Goal: Information Seeking & Learning: Learn about a topic

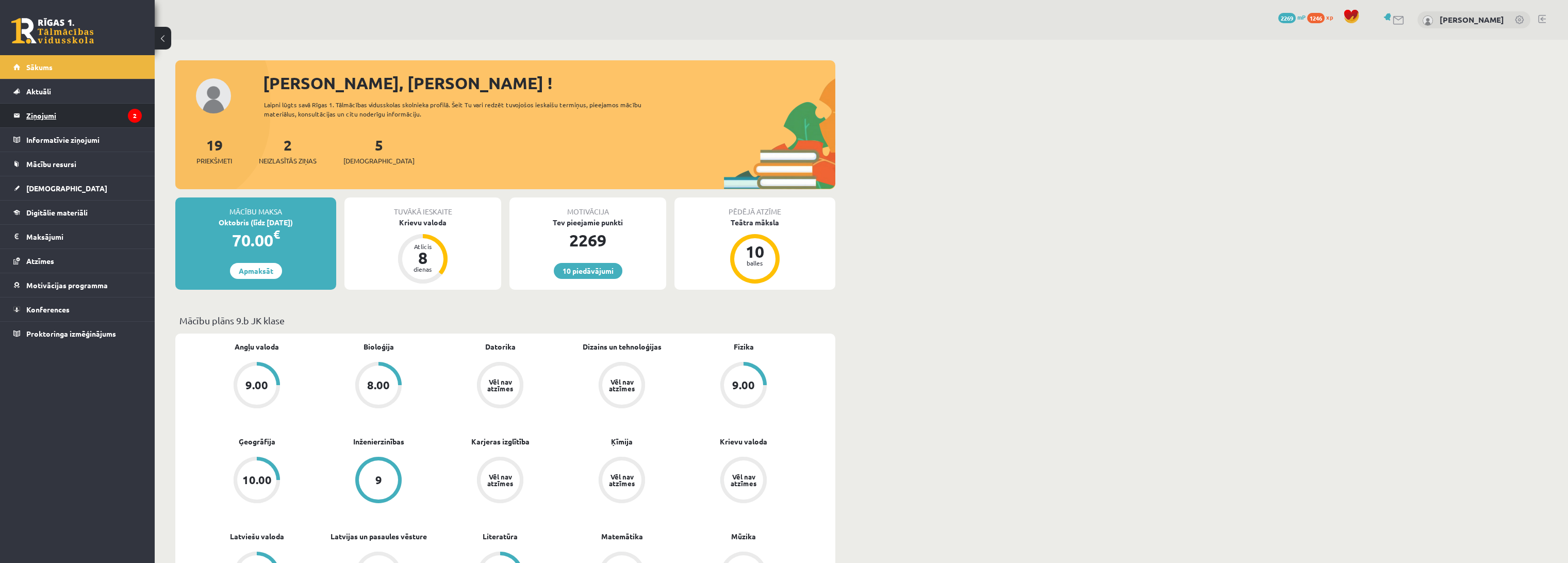
click at [118, 114] on legend "Ziņojumi 2" at bounding box center [84, 115] width 116 height 24
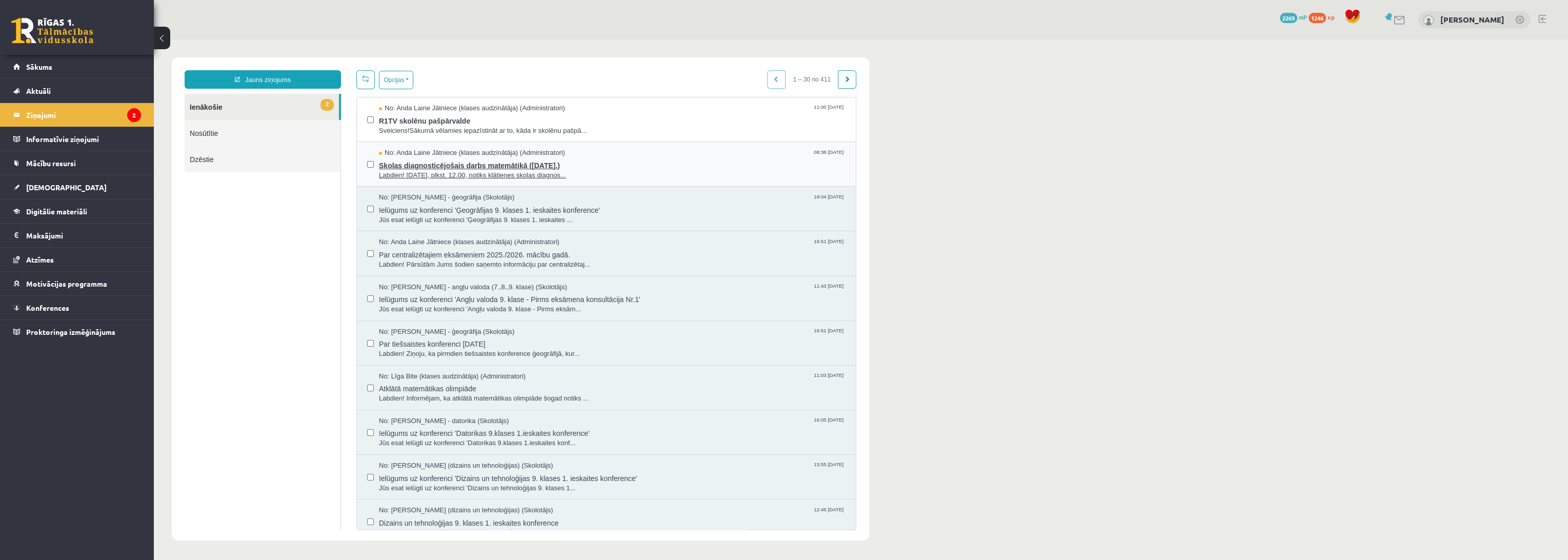
click at [458, 166] on span "Skolas diagnosticējošais darbs matemātikā ([DATE].)" at bounding box center [612, 165] width 466 height 13
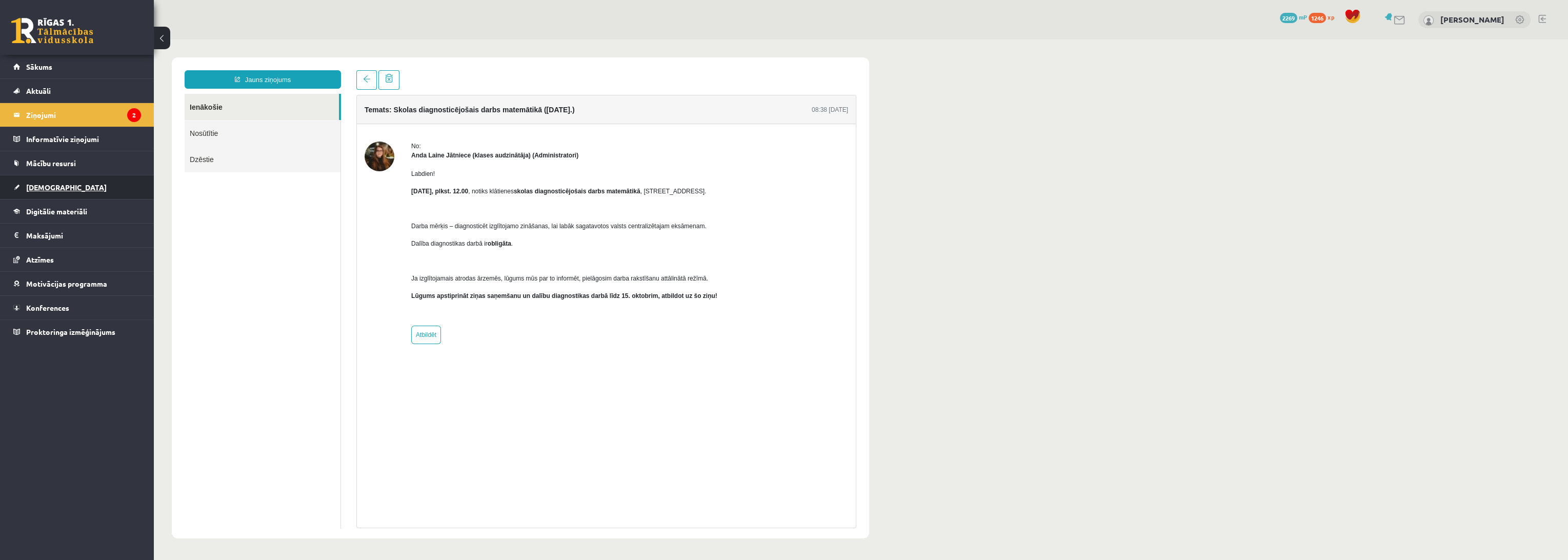
click at [73, 187] on link "[DEMOGRAPHIC_DATA]" at bounding box center [77, 187] width 128 height 24
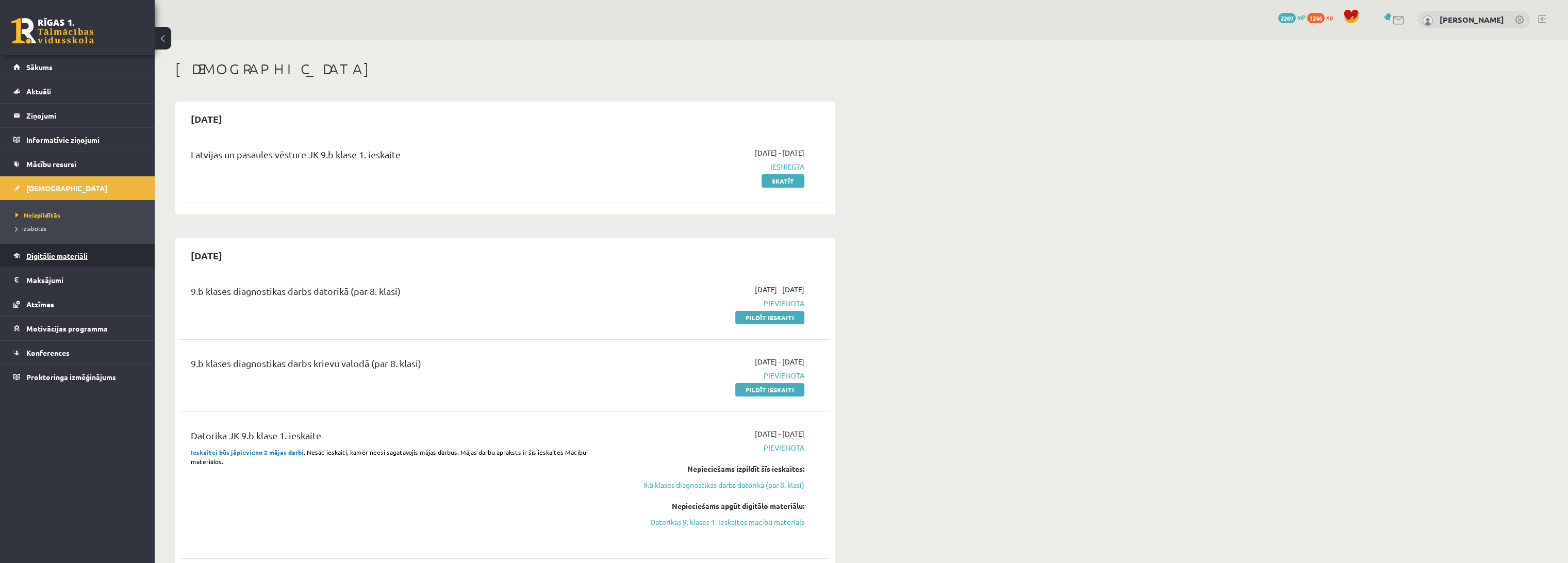
click at [103, 266] on link "Digitālie materiāli" at bounding box center [77, 256] width 128 height 24
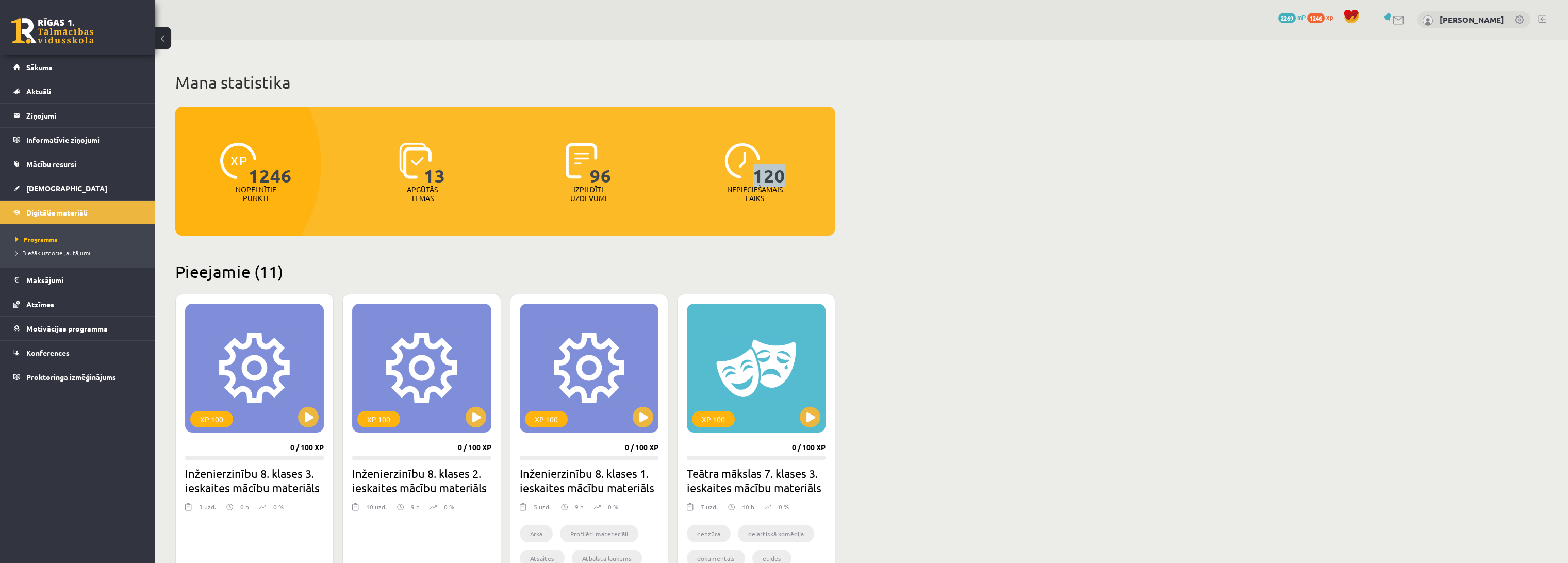
drag, startPoint x: 757, startPoint y: 176, endPoint x: 800, endPoint y: 164, distance: 44.6
click at [816, 170] on div "120 Nepieciešamais laiks" at bounding box center [755, 173] width 162 height 71
click at [598, 173] on span "96" at bounding box center [601, 164] width 22 height 42
click at [603, 173] on span "96" at bounding box center [601, 164] width 22 height 42
click at [576, 157] on img at bounding box center [581, 161] width 32 height 36
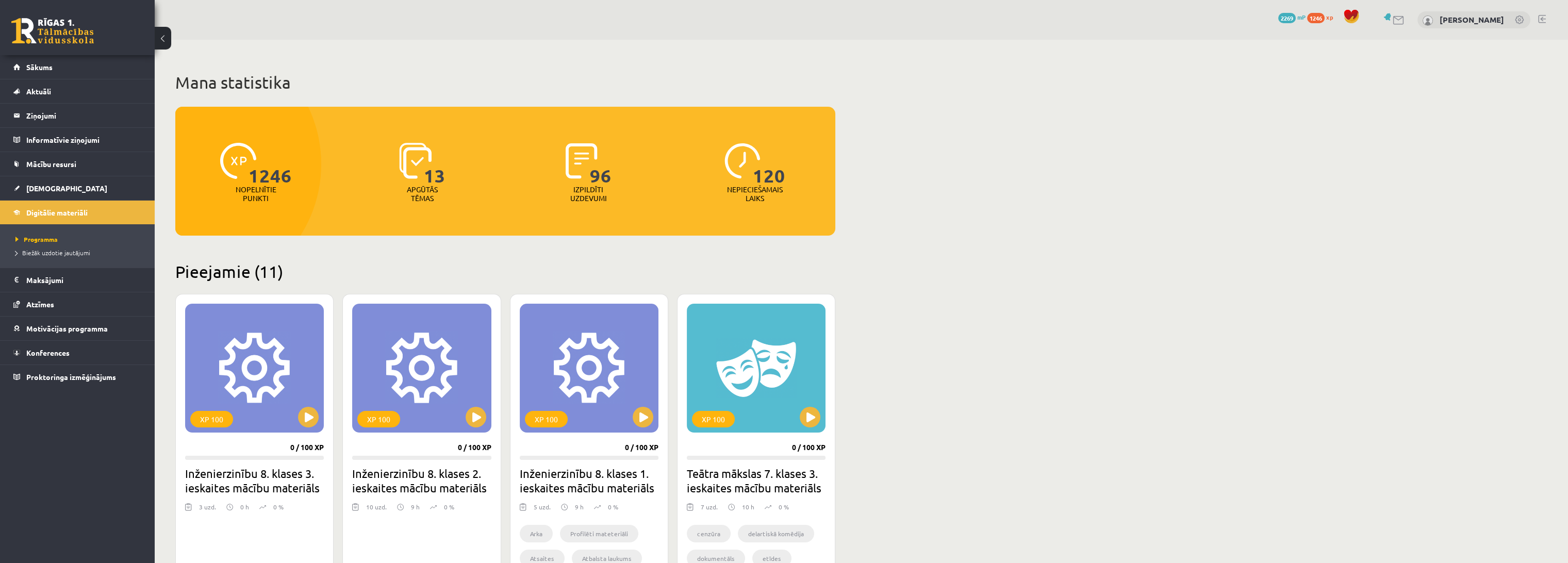
click at [590, 186] on p "Izpildīti uzdevumi" at bounding box center [588, 194] width 40 height 17
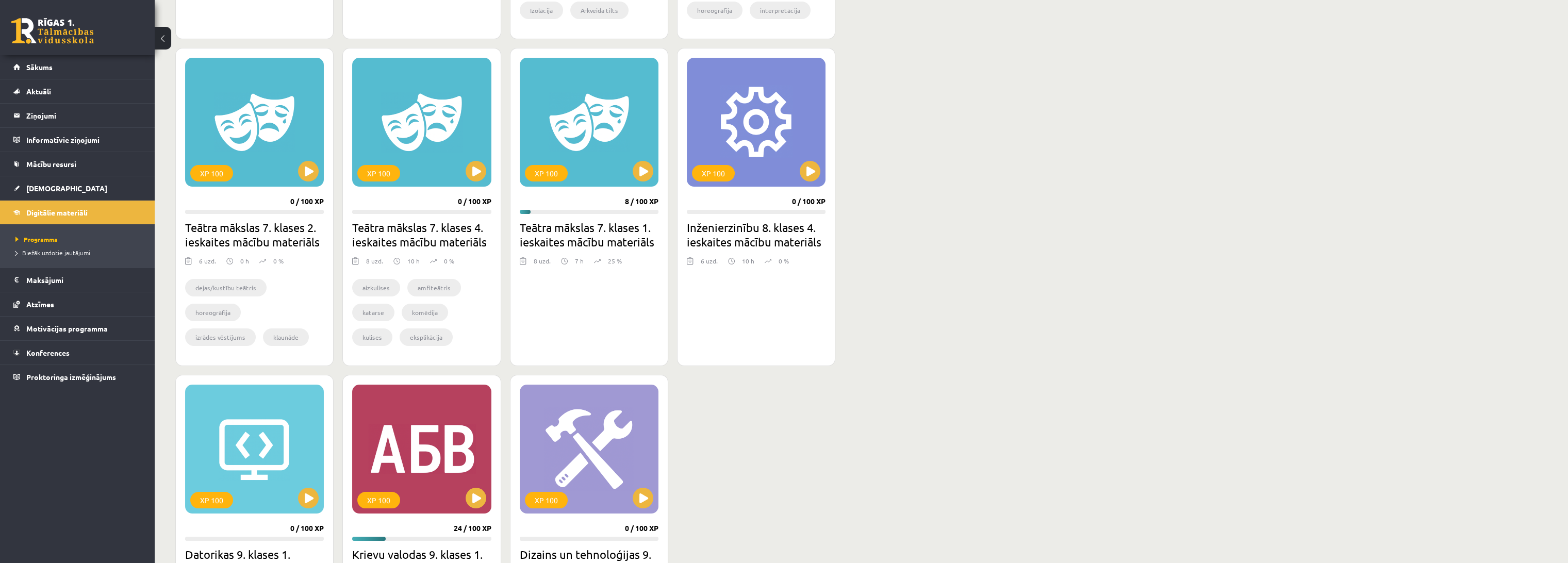
scroll to position [802, 0]
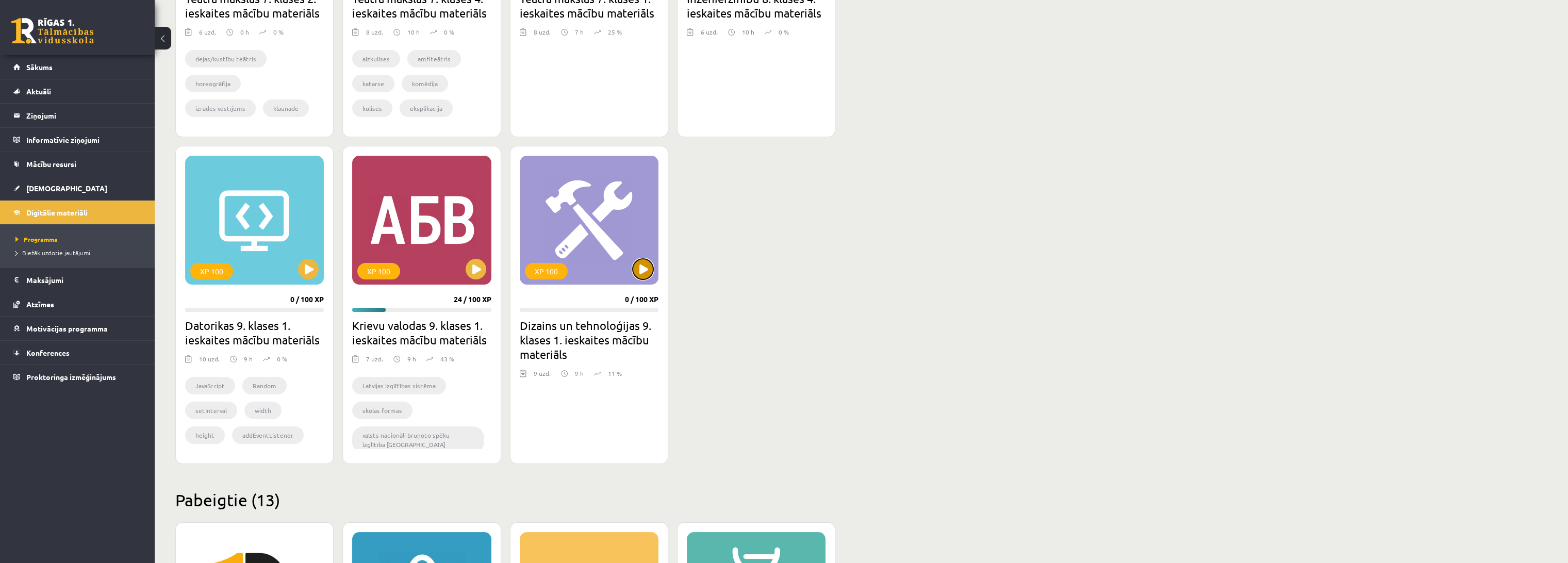
click at [642, 272] on button at bounding box center [643, 269] width 20 height 20
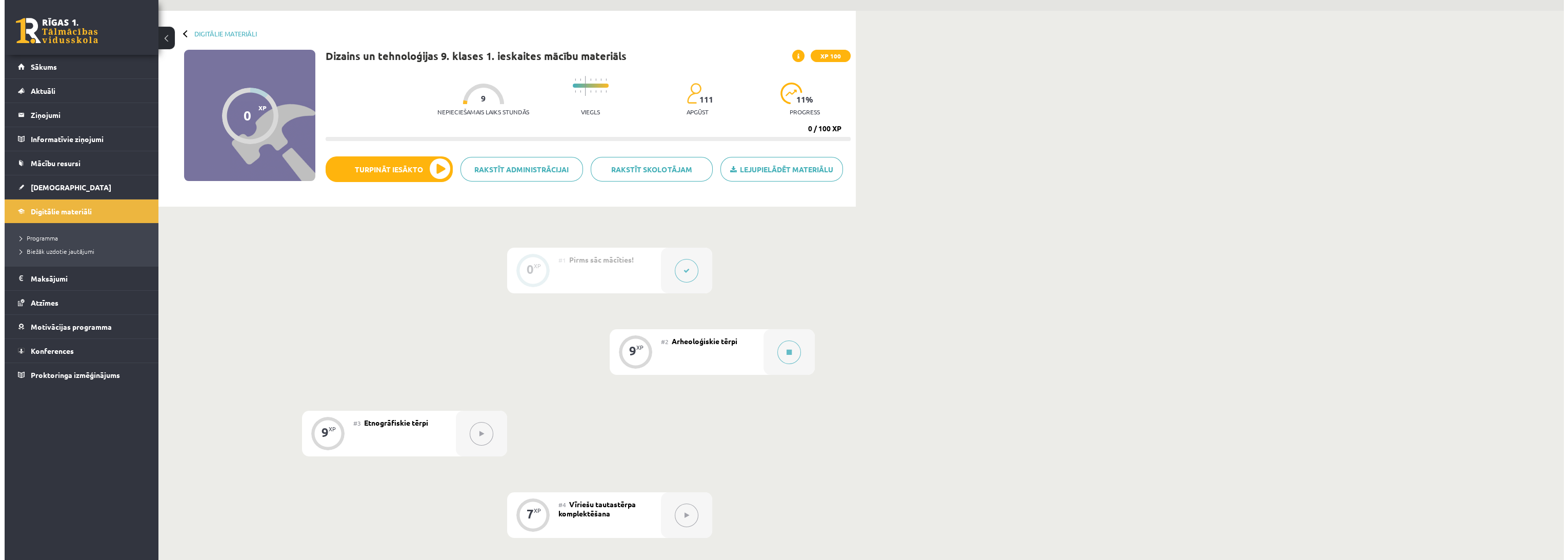
scroll to position [285, 0]
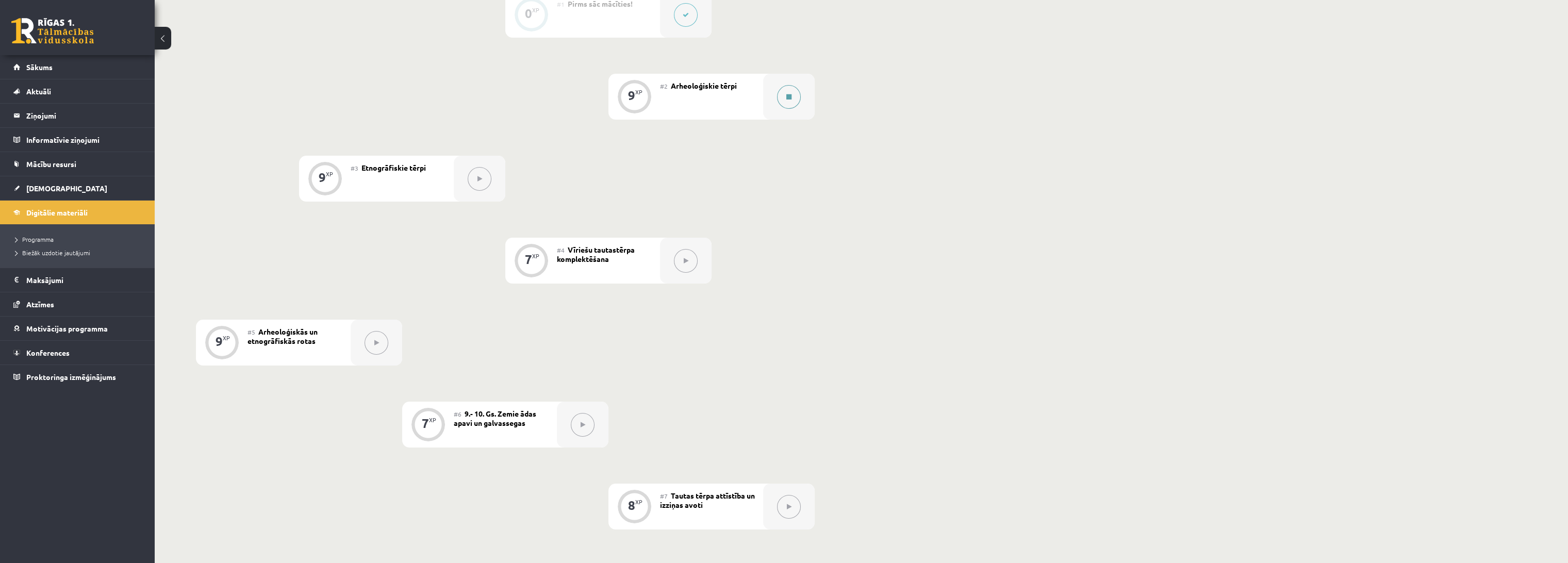
click at [787, 94] on icon at bounding box center [789, 97] width 5 height 6
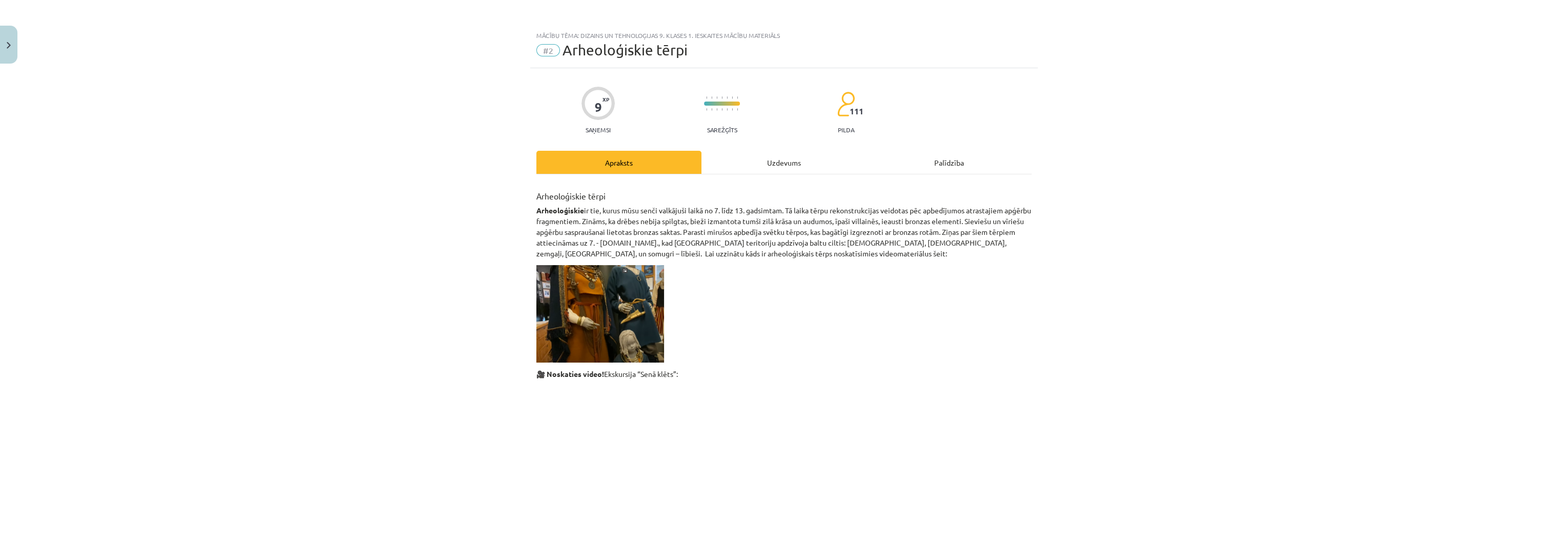
click at [756, 155] on div "Uzdevums" at bounding box center [784, 162] width 165 height 23
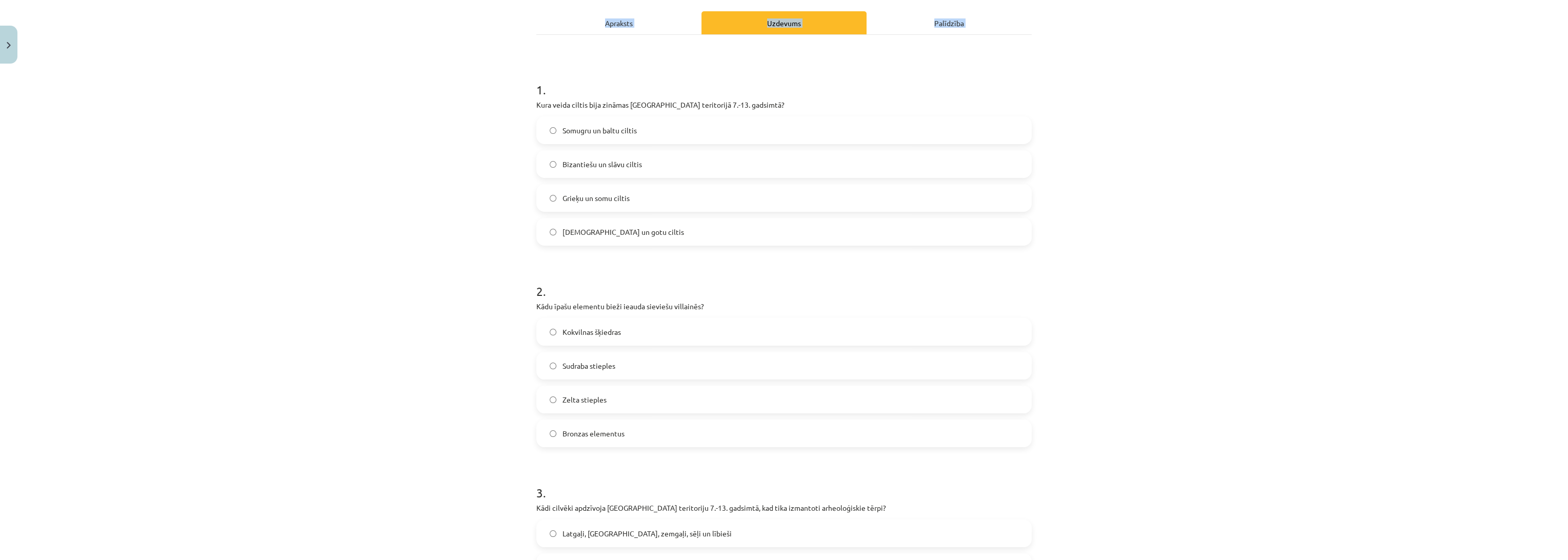
scroll to position [0, 0]
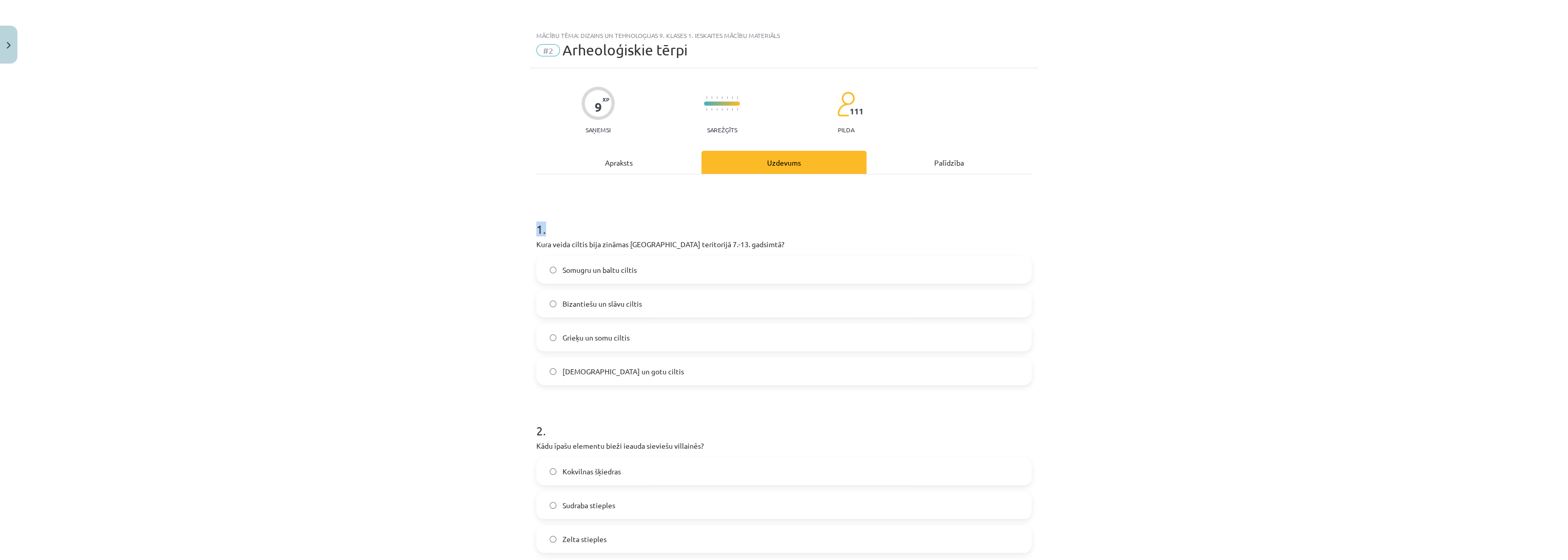
drag, startPoint x: 530, startPoint y: 93, endPoint x: 562, endPoint y: 211, distance: 122.3
drag, startPoint x: 533, startPoint y: 227, endPoint x: 567, endPoint y: 231, distance: 34.2
click at [570, 233] on h1 "1 ." at bounding box center [783, 220] width 495 height 32
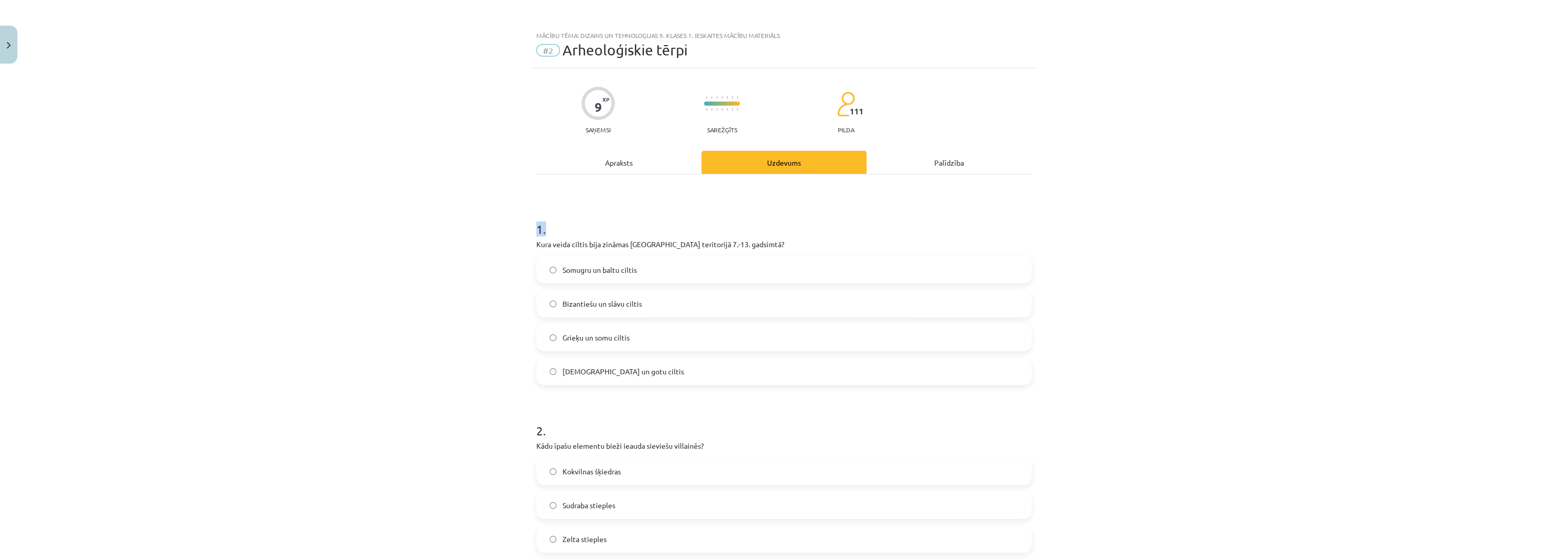
drag, startPoint x: 527, startPoint y: 221, endPoint x: 532, endPoint y: 221, distance: 5.0
click at [536, 224] on h1 "1 ." at bounding box center [783, 220] width 495 height 32
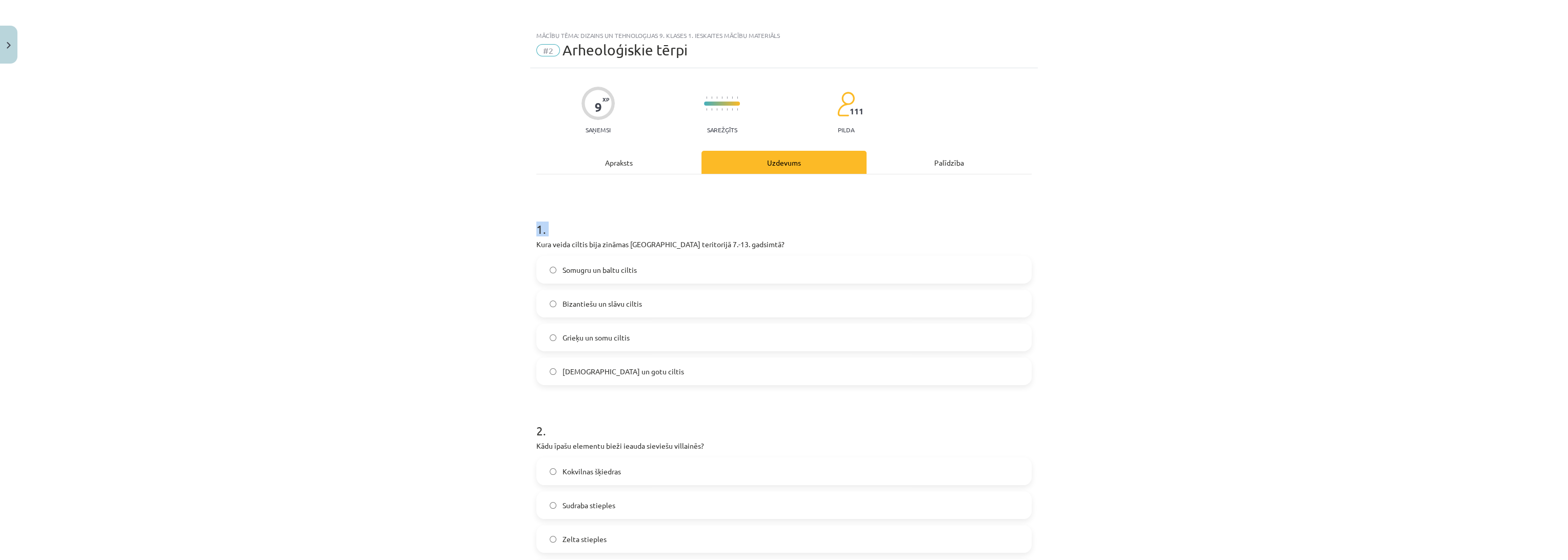
click at [536, 224] on h1 "1 ." at bounding box center [783, 220] width 495 height 32
click at [536, 221] on h1 "1 ." at bounding box center [783, 220] width 495 height 32
click at [536, 212] on h1 "1 ." at bounding box center [783, 220] width 495 height 32
drag, startPoint x: 537, startPoint y: 52, endPoint x: 774, endPoint y: 55, distance: 237.0
click at [774, 55] on div "#2 Arheoloģiskie tērpi" at bounding box center [783, 50] width 495 height 17
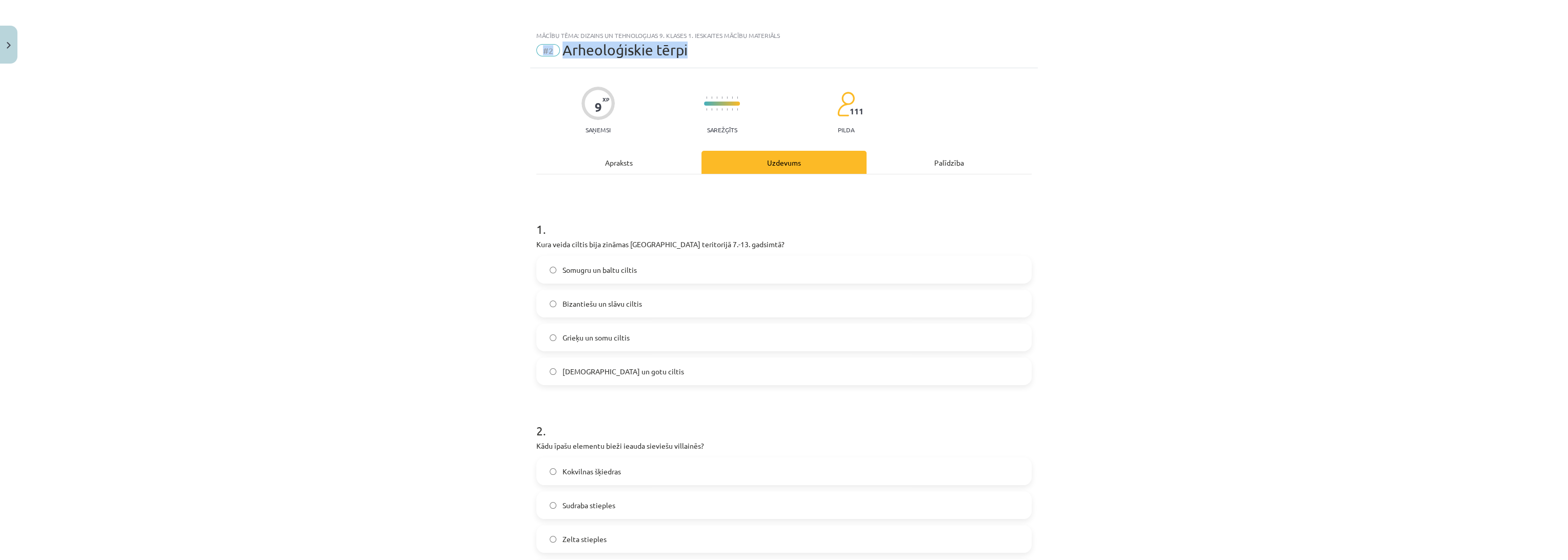
click at [767, 55] on div "#2 Arheoloģiskie tērpi" at bounding box center [783, 50] width 495 height 17
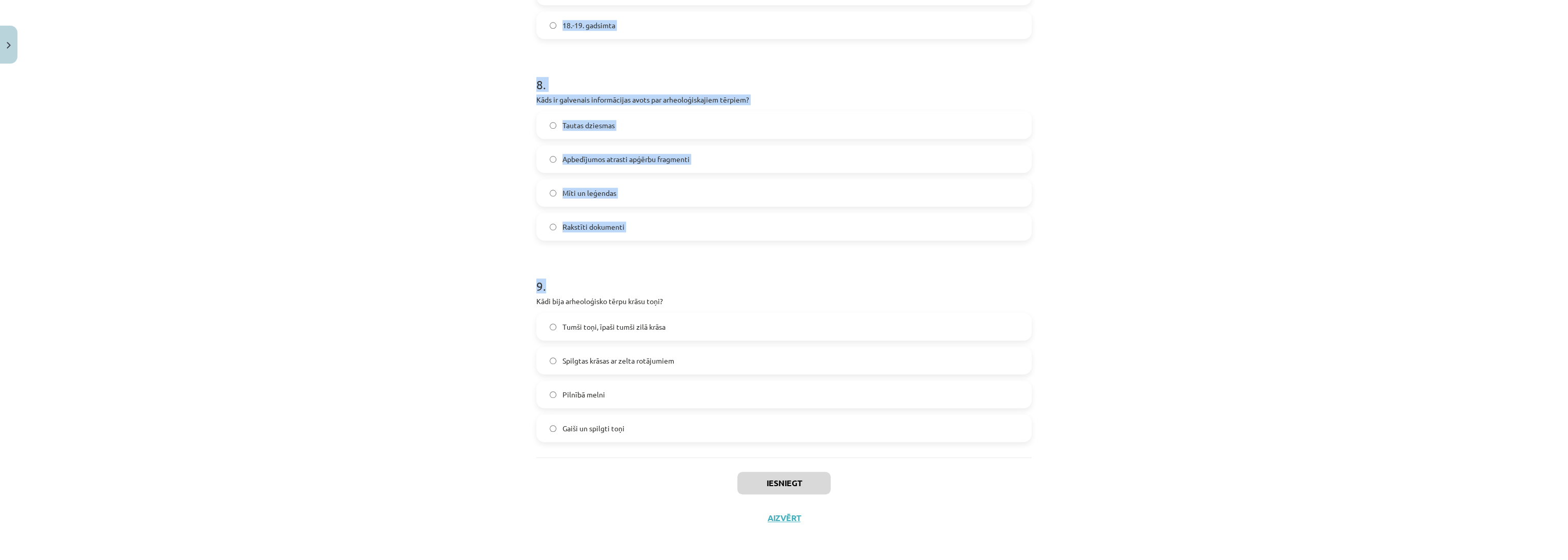
scroll to position [1556, 0]
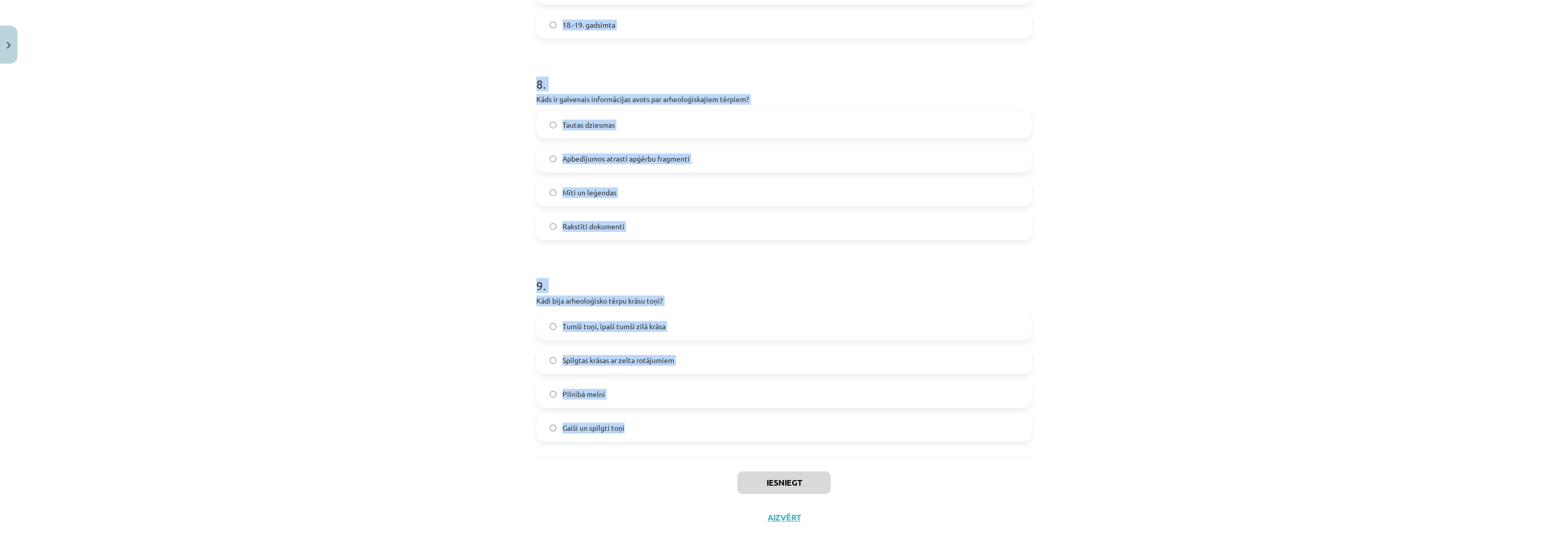
drag, startPoint x: 533, startPoint y: 228, endPoint x: 679, endPoint y: 433, distance: 251.7
copy form "1 . Kura veida ciltis bija zināmas Latvijas teritorijā 7.-13. gadsimtā? Somugru…"
click at [433, 335] on div "Mācību tēma: Dizains un tehnoloģijas 9. klases 1. ieskaites mācību materiāls #2…" at bounding box center [784, 280] width 1568 height 560
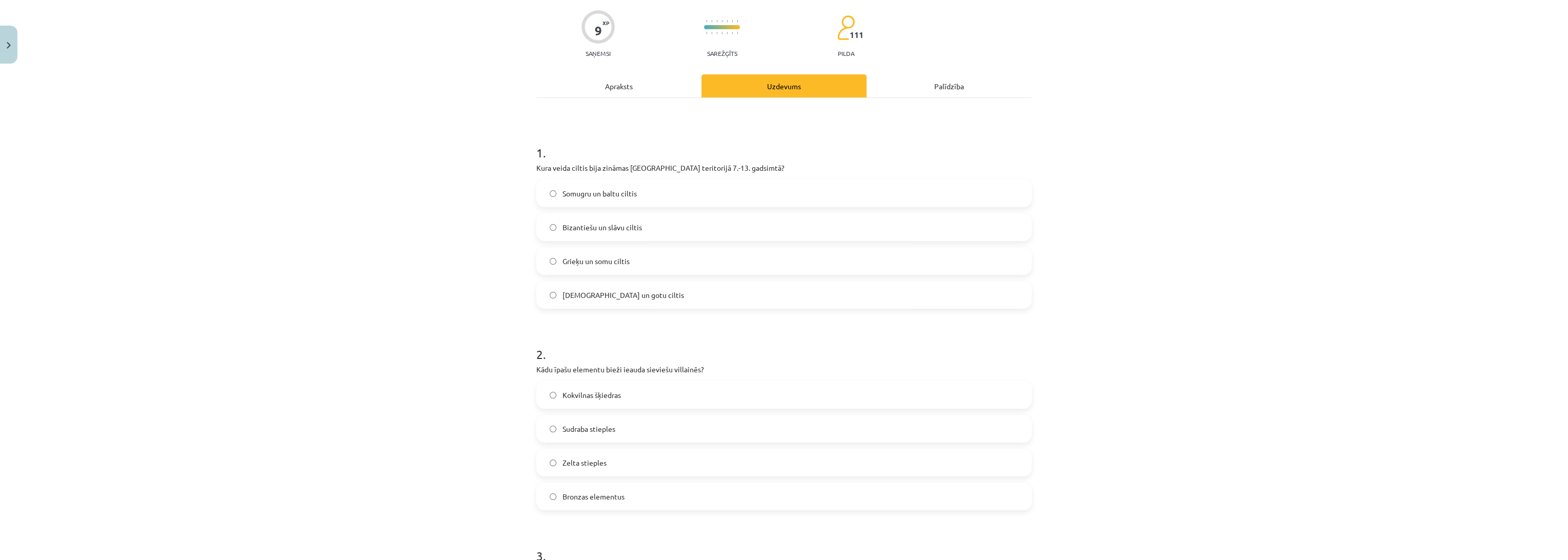
scroll to position [74, 0]
click at [640, 97] on div "Apraksts" at bounding box center [619, 88] width 165 height 23
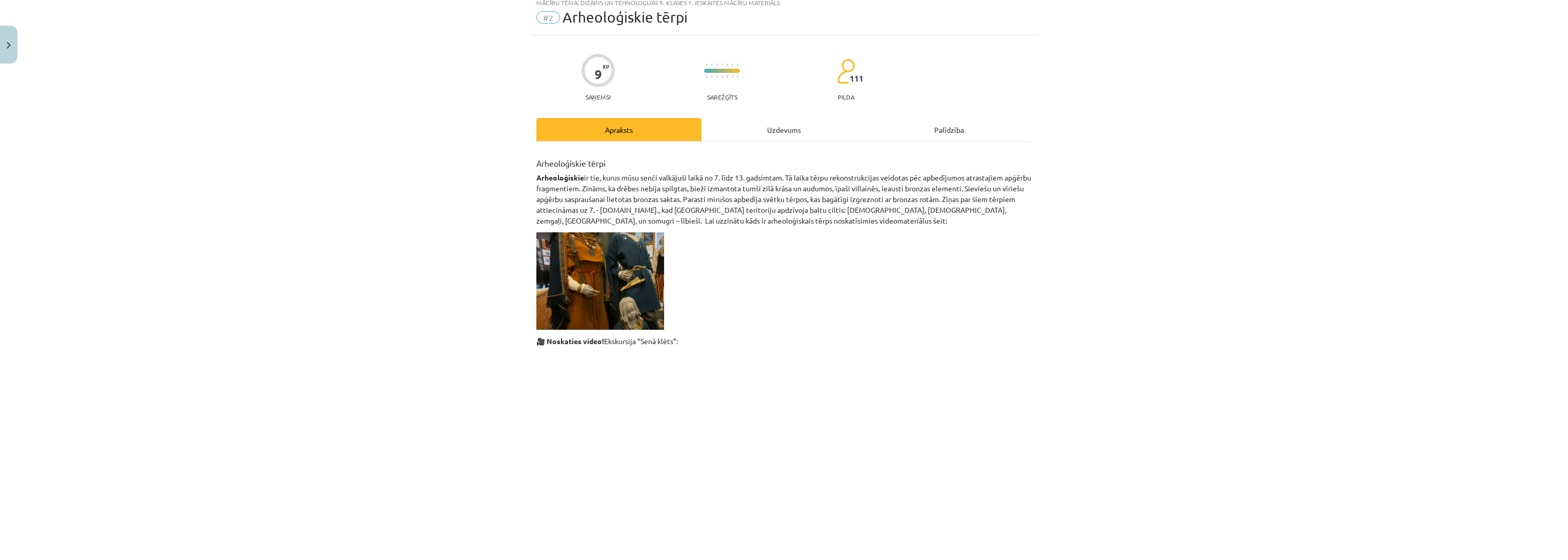
scroll to position [25, 0]
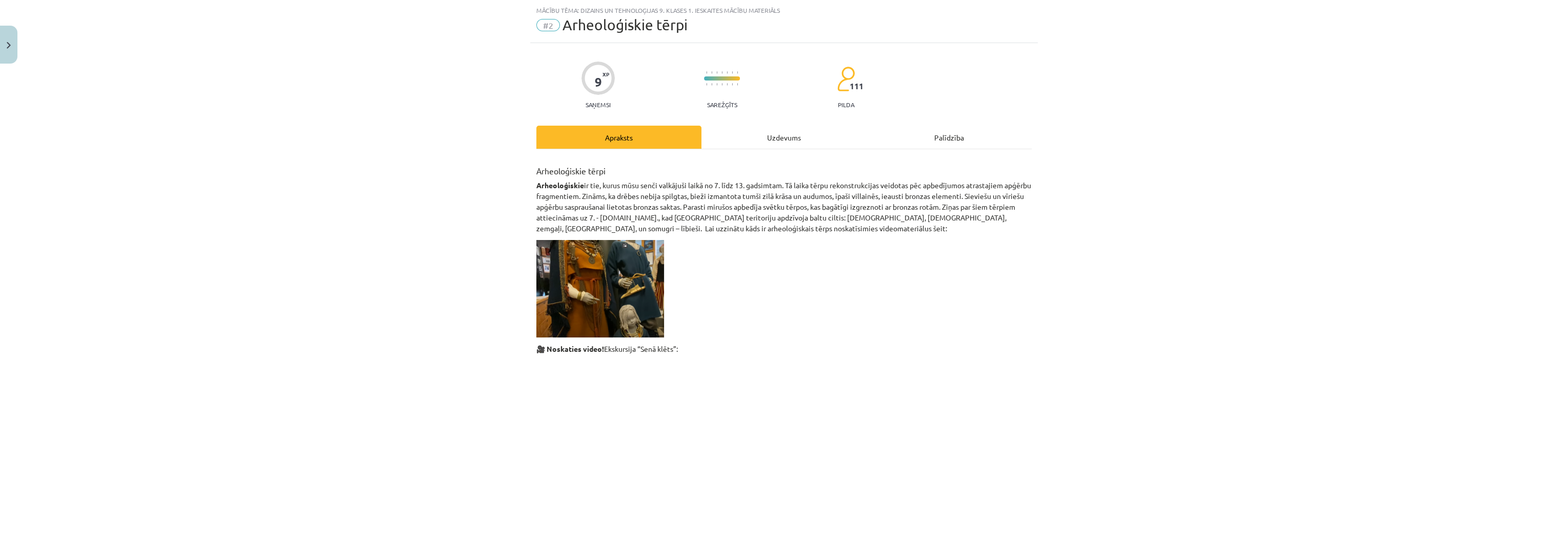
click at [747, 146] on div "Uzdevums" at bounding box center [784, 137] width 165 height 23
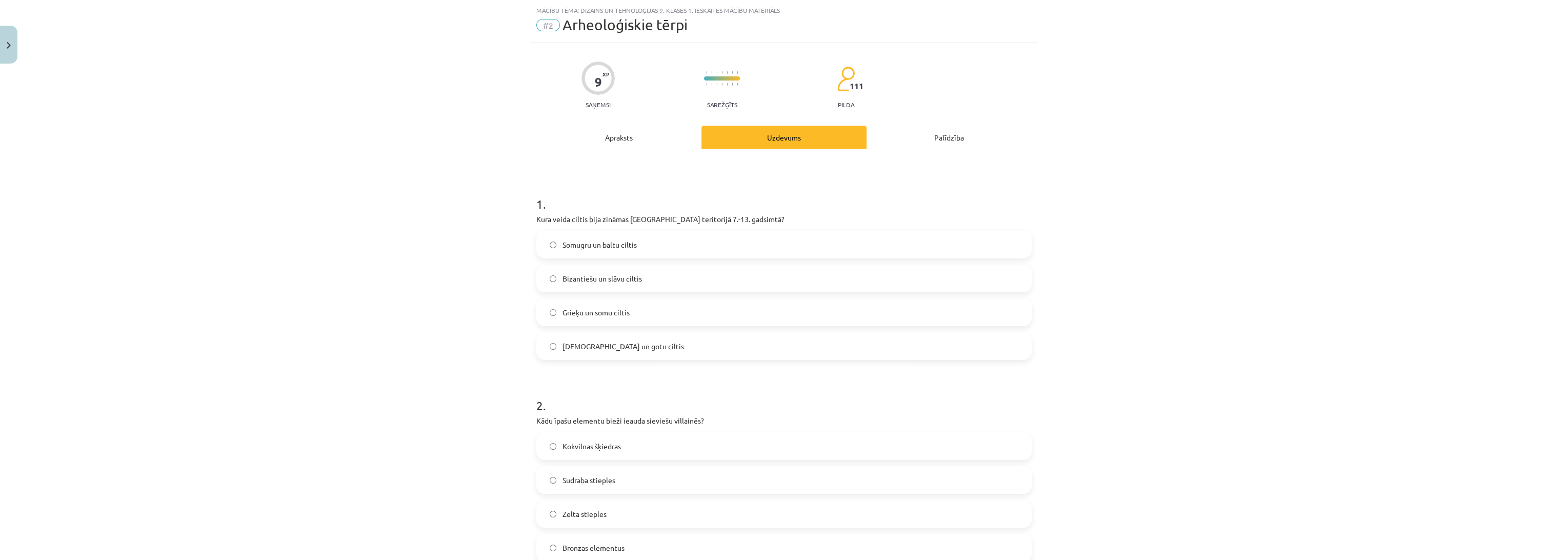
click at [653, 139] on div "Apraksts" at bounding box center [619, 137] width 165 height 23
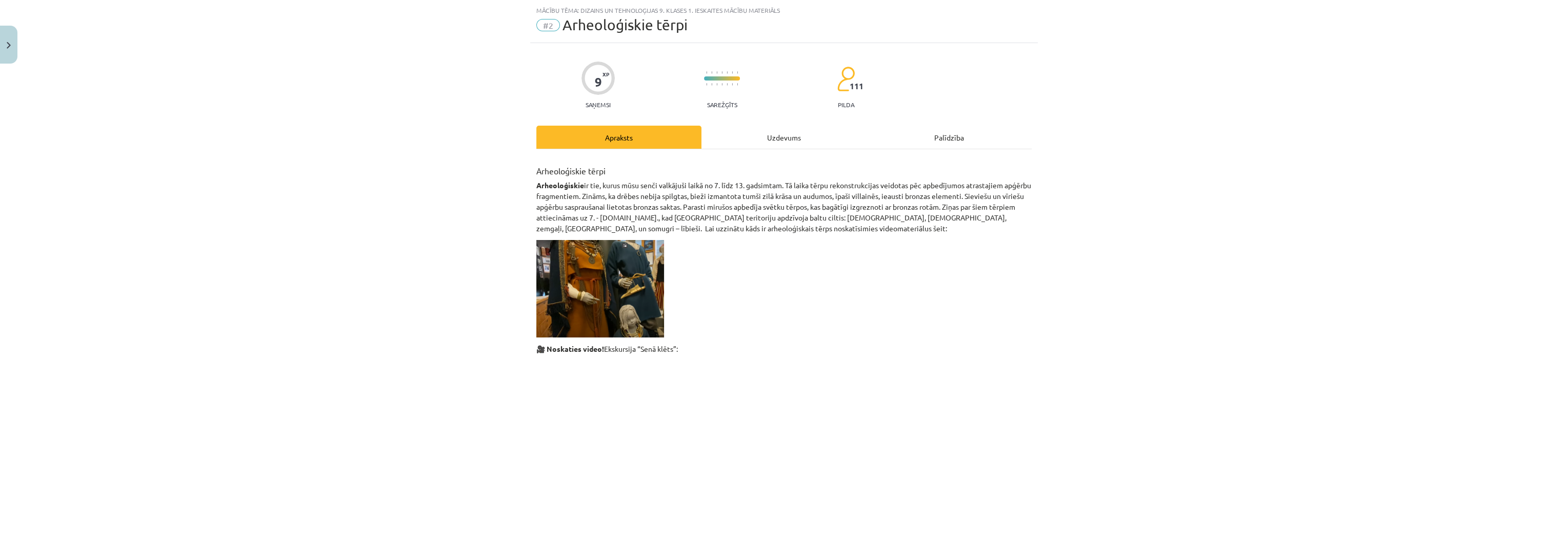
click at [396, 315] on div "Mācību tēma: Dizains un tehnoloģijas 9. klases 1. ieskaites mācību materiāls #2…" at bounding box center [784, 280] width 1568 height 560
click at [829, 137] on div "Uzdevums" at bounding box center [784, 137] width 165 height 23
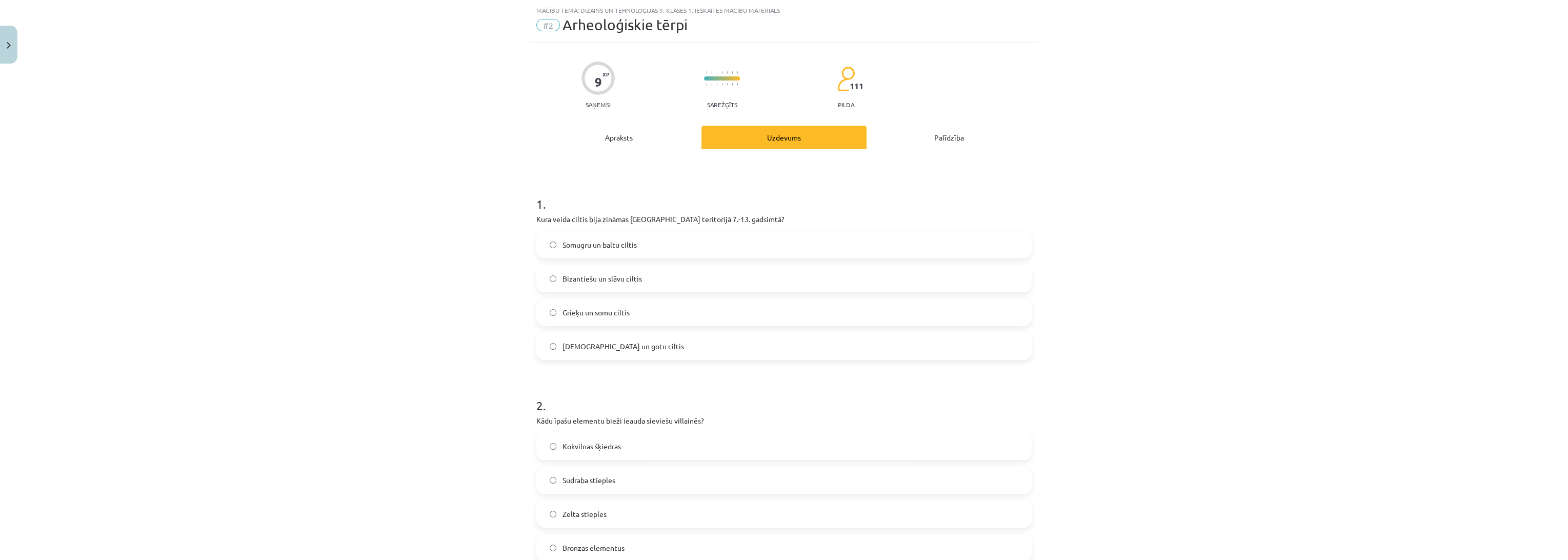
click at [595, 249] on label "Somugru un baltu ciltis" at bounding box center [784, 245] width 493 height 25
click at [418, 230] on div "Mācību tēma: Dizains un tehnoloģijas 9. klases 1. ieskaites mācību materiāls #2…" at bounding box center [784, 280] width 1568 height 560
click at [615, 137] on div "Apraksts" at bounding box center [619, 137] width 165 height 23
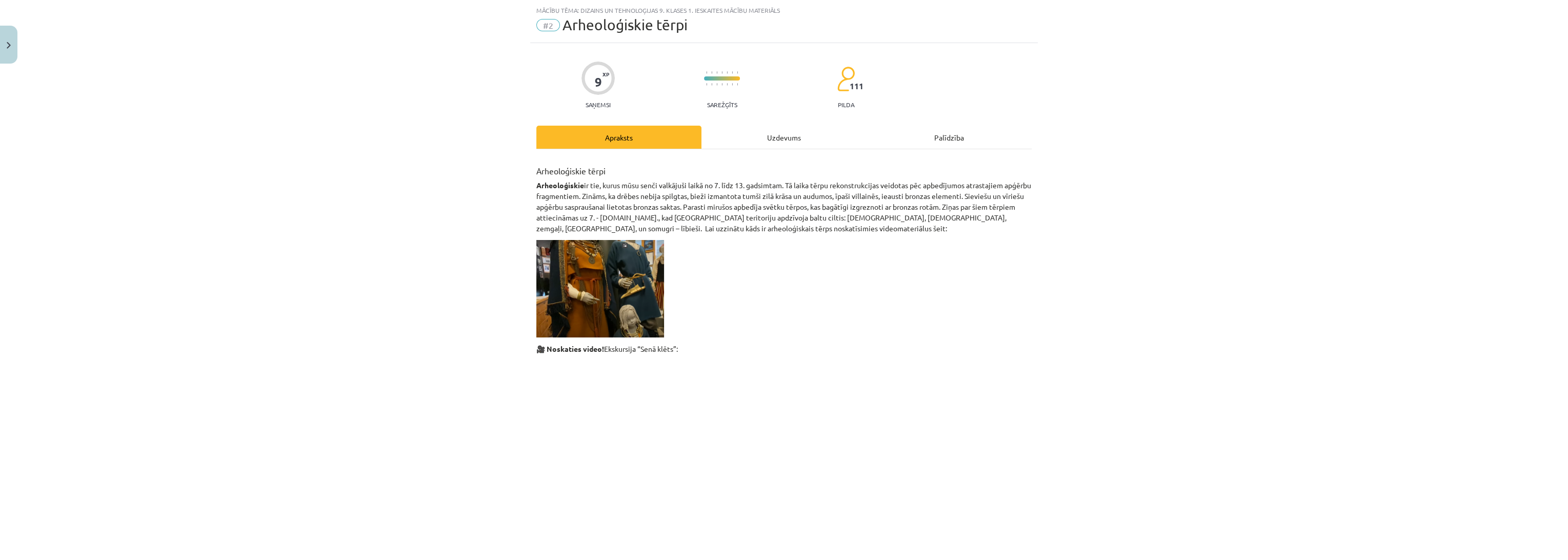
drag, startPoint x: 503, startPoint y: 217, endPoint x: 388, endPoint y: 250, distance: 119.6
click at [388, 250] on div "Mācību tēma: Dizains un tehnoloģijas 9. klases 1. ieskaites mācību materiāls #2…" at bounding box center [784, 280] width 1568 height 560
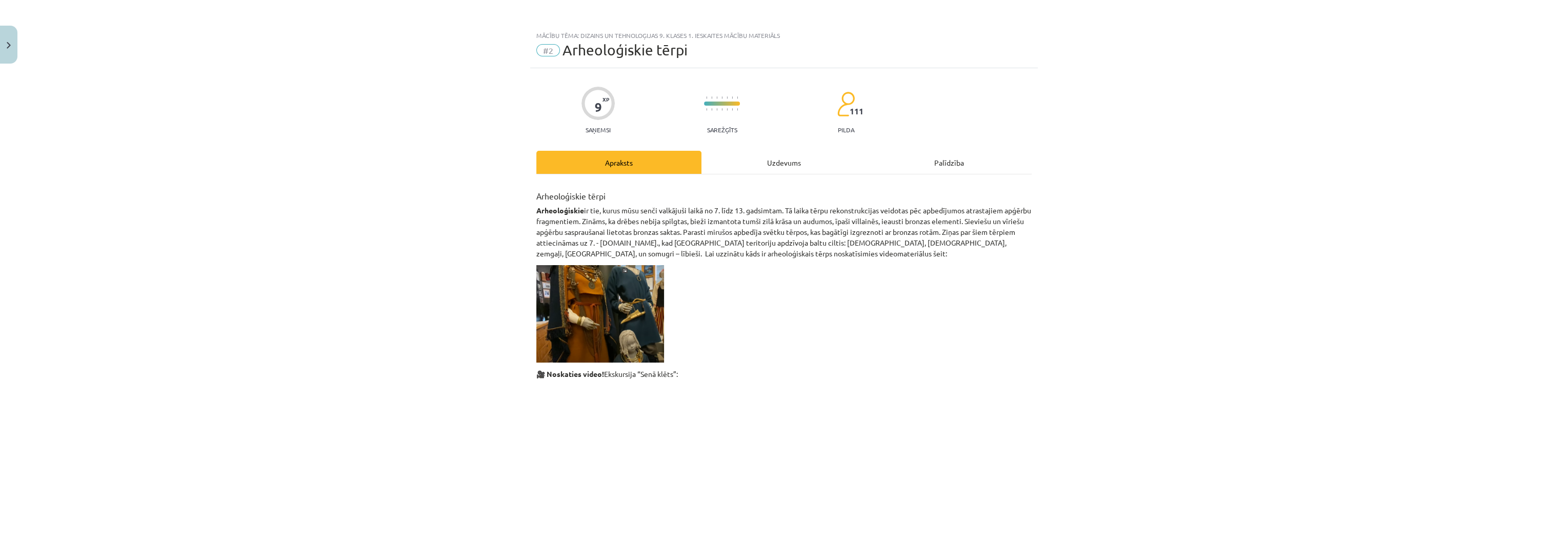
scroll to position [0, 0]
click at [838, 168] on div "Uzdevums" at bounding box center [784, 162] width 165 height 23
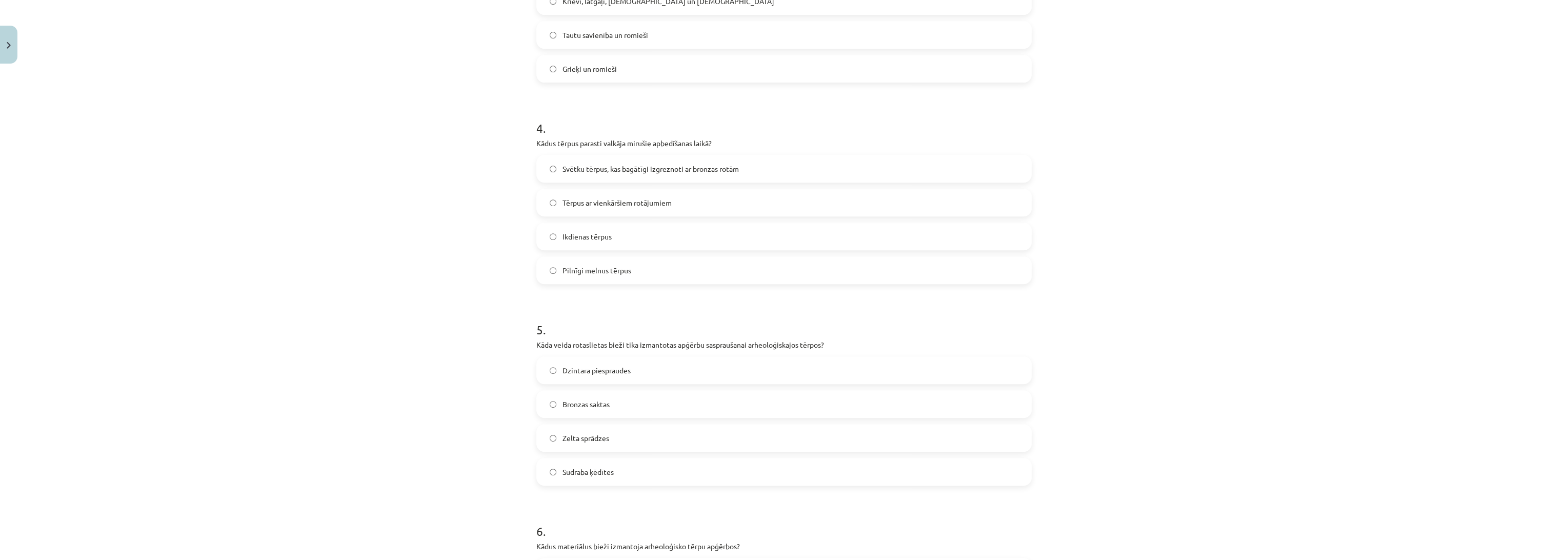
scroll to position [709, 0]
